Goal: Navigation & Orientation: Go to known website

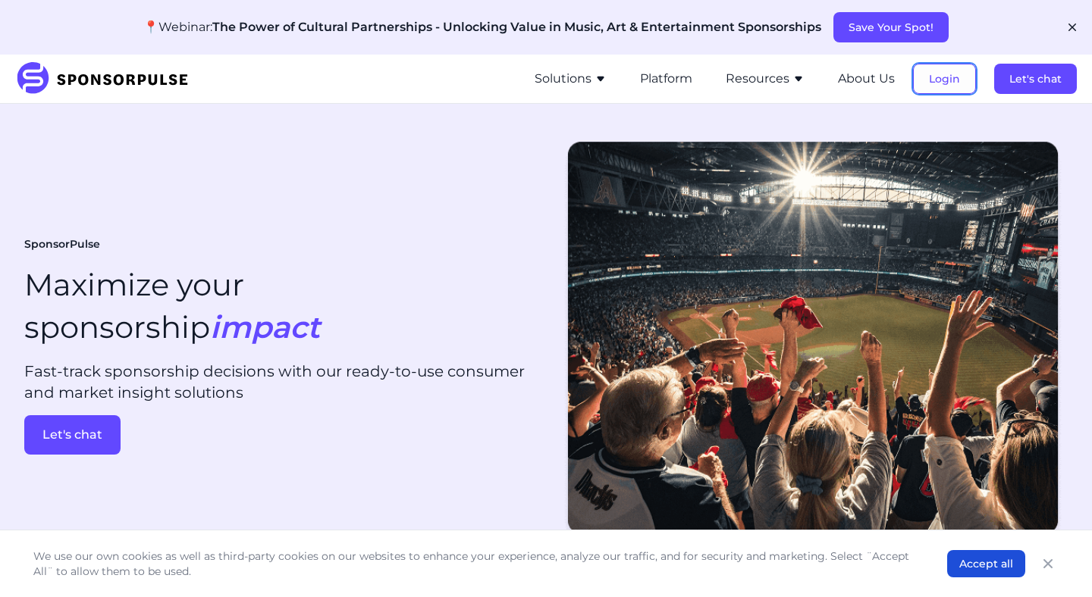
click at [948, 80] on button "Login" at bounding box center [944, 79] width 63 height 30
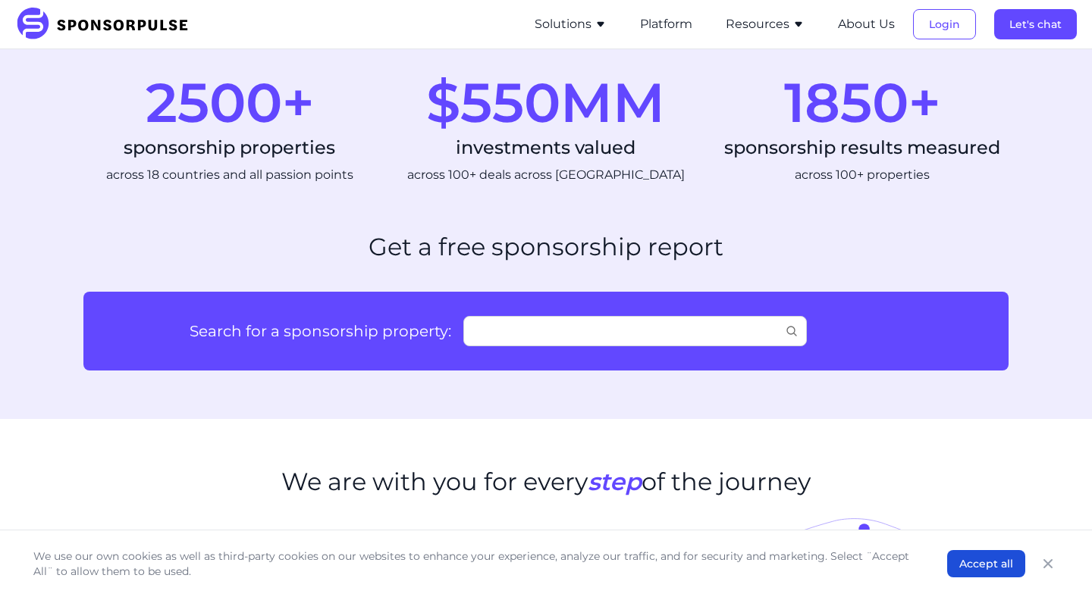
scroll to position [796, 0]
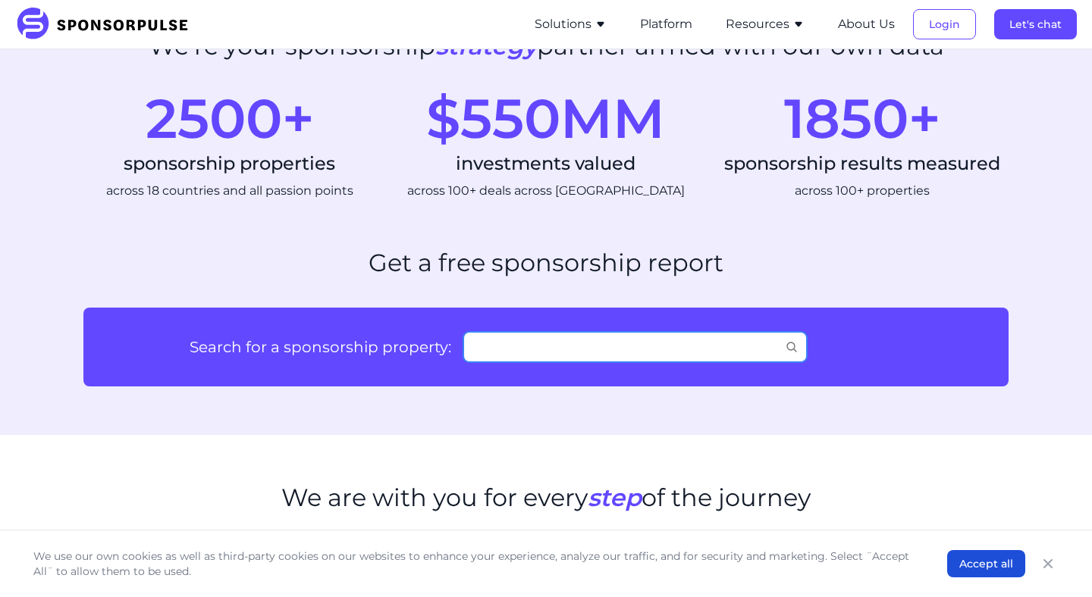
click at [474, 339] on input "Search for a sponsorship property:" at bounding box center [634, 347] width 343 height 30
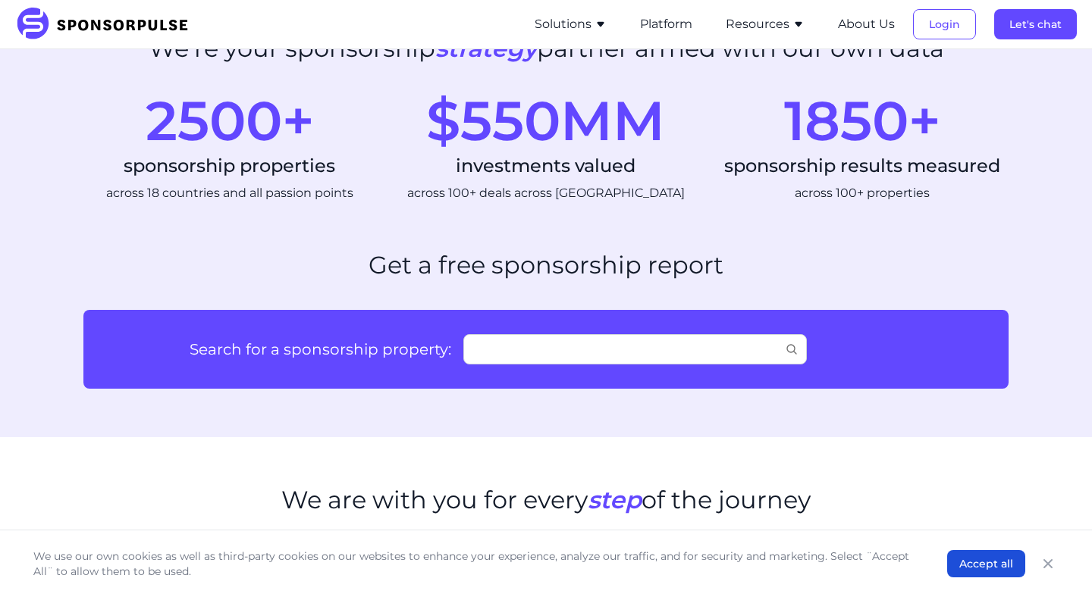
scroll to position [796, 0]
